Goal: Task Accomplishment & Management: Manage account settings

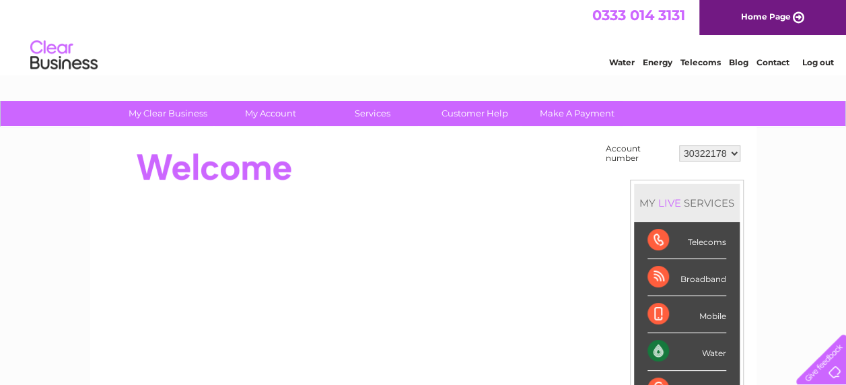
click at [696, 352] on div "Water" at bounding box center [687, 351] width 79 height 37
click at [661, 347] on div "Water" at bounding box center [687, 351] width 79 height 37
click at [722, 349] on div "Water" at bounding box center [687, 351] width 79 height 37
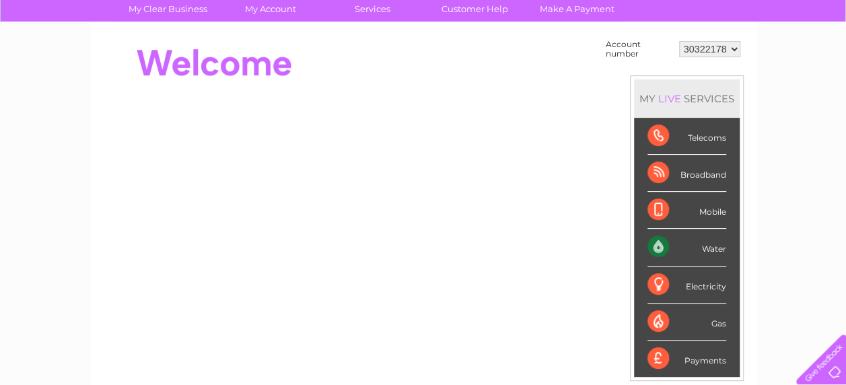
scroll to position [86, 0]
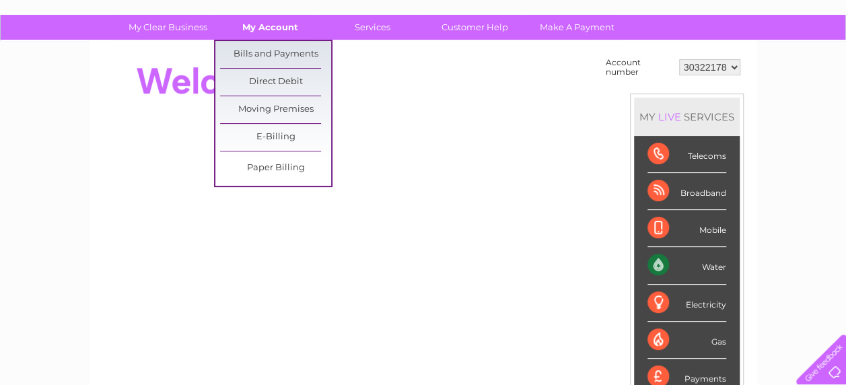
click at [277, 26] on link "My Account" at bounding box center [270, 27] width 111 height 25
